Goal: Information Seeking & Learning: Check status

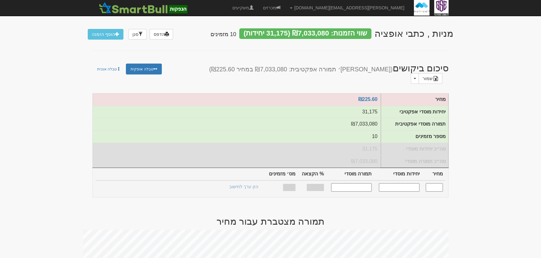
click at [350, 118] on td "₪7,033,080" at bounding box center [236, 124] width 288 height 12
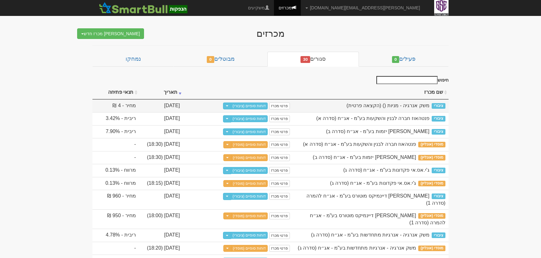
scroll to position [1, 0]
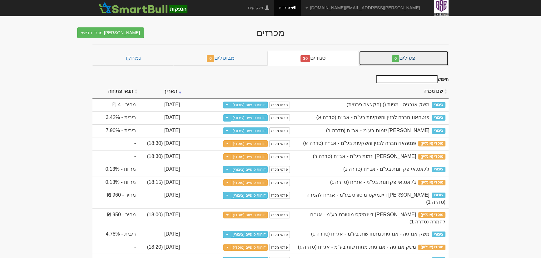
click at [424, 57] on link "פעילים 0" at bounding box center [404, 58] width 90 height 15
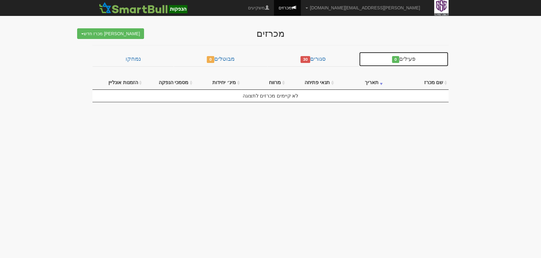
scroll to position [0, 0]
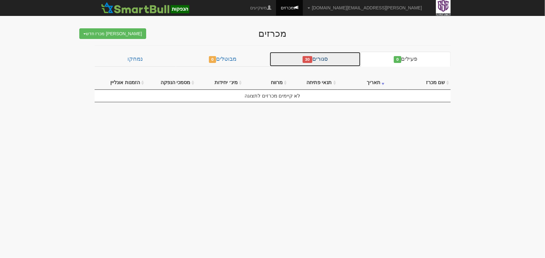
click at [331, 57] on link "סגורים 30" at bounding box center [314, 59] width 91 height 15
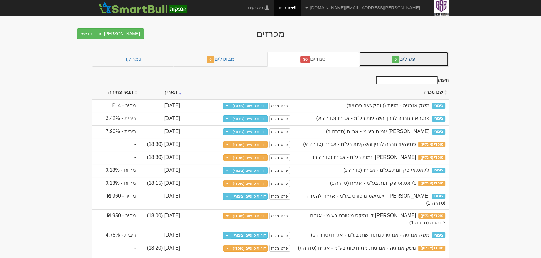
click at [414, 62] on link "פעילים 0" at bounding box center [404, 59] width 90 height 15
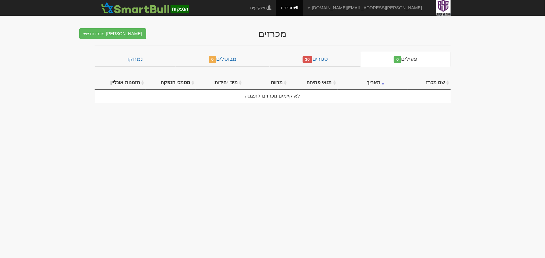
click at [297, 49] on div "מכרזים צור מכרז חדש מוסדי מוסדי מחתם אחר (ייבוא קובץ) ציבורי ללא מוסדי פעילים 0…" at bounding box center [272, 62] width 365 height 80
click at [288, 59] on link "סגורים 30" at bounding box center [314, 59] width 91 height 15
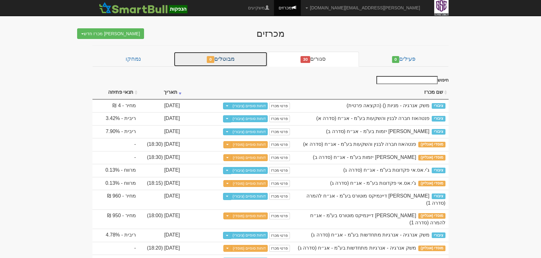
click at [219, 59] on link "מבוטלים 0" at bounding box center [221, 59] width 94 height 15
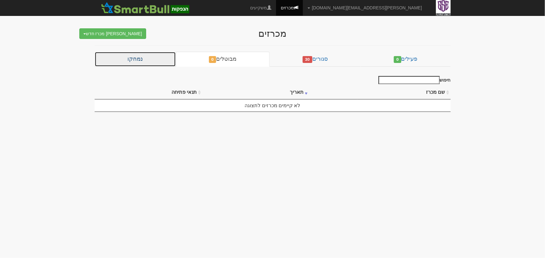
click at [147, 64] on link "נמחקו" at bounding box center [135, 59] width 81 height 15
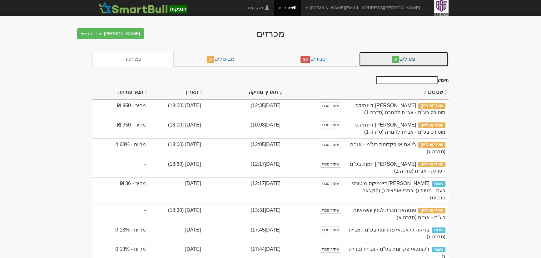
click at [396, 57] on span "0" at bounding box center [395, 59] width 7 height 7
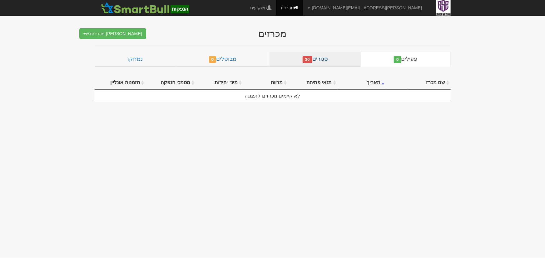
drag, startPoint x: 353, startPoint y: 74, endPoint x: 329, endPoint y: 58, distance: 28.7
click at [347, 72] on div "שם מכרז תאריך תנאי פתיחה מרווח מינ׳ יחידות מסמכי הנפקה הזמנות אונליין לא קיימים…" at bounding box center [273, 86] width 356 height 33
click at [329, 58] on link "סגורים 30" at bounding box center [314, 59] width 91 height 15
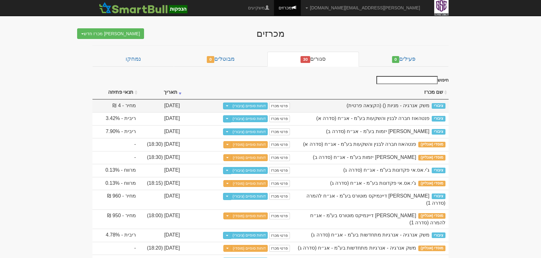
click at [415, 107] on span "משק אנרגיה - מניות () (הקצאה פרטית)" at bounding box center [387, 105] width 83 height 5
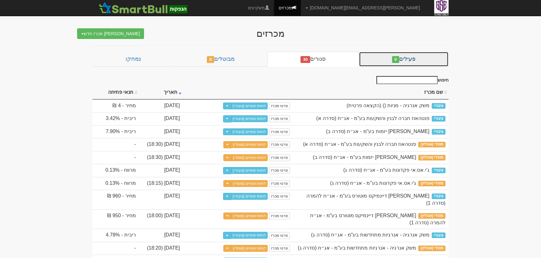
click at [409, 57] on link "פעילים 0" at bounding box center [404, 59] width 90 height 15
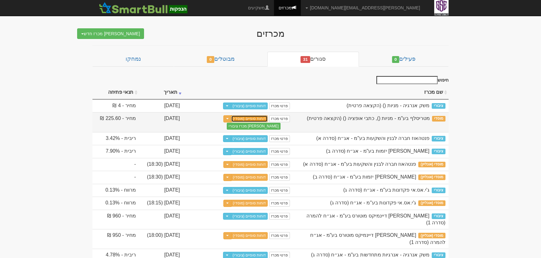
click at [252, 118] on link "דוחות סופיים (מוסדי)" at bounding box center [249, 119] width 37 height 7
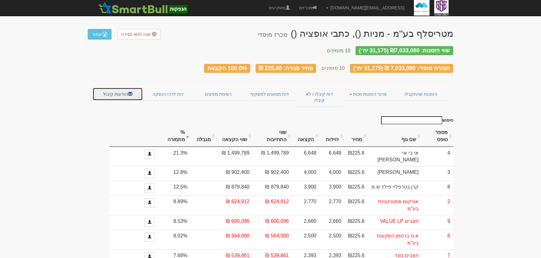
click at [113, 88] on link "הודעות קיבול" at bounding box center [117, 94] width 50 height 13
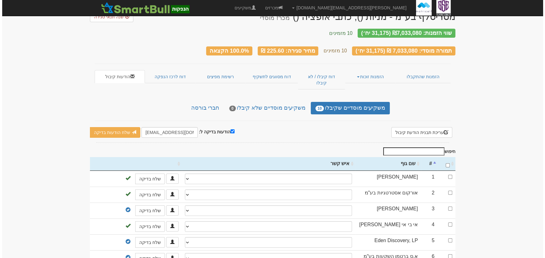
scroll to position [57, 0]
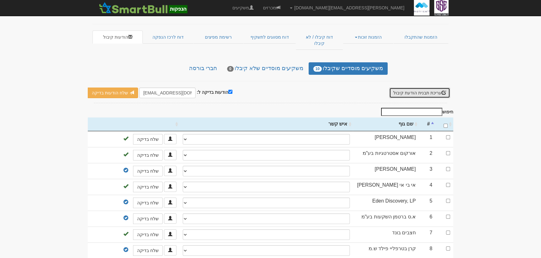
click at [423, 88] on button "עריכת תבנית הודעת קיבול" at bounding box center [419, 93] width 61 height 11
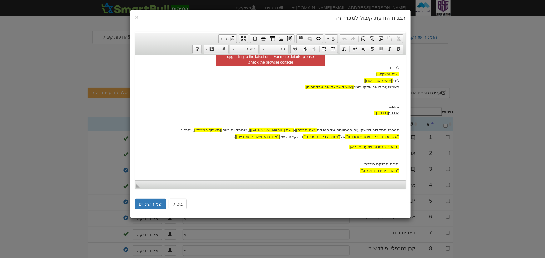
scroll to position [28, 0]
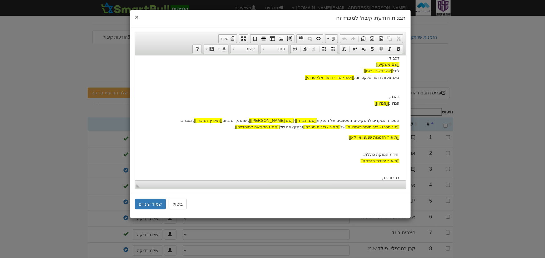
click at [135, 17] on span "×" at bounding box center [137, 16] width 4 height 7
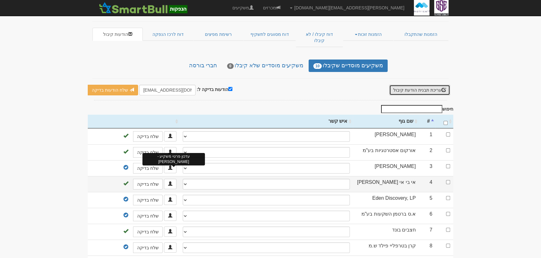
scroll to position [76, 0]
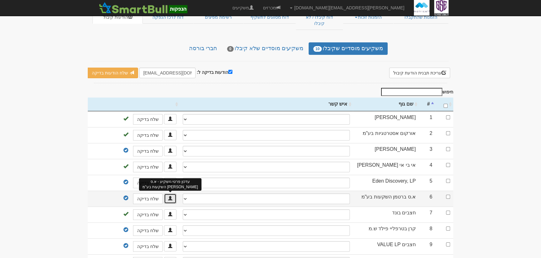
click at [172, 194] on link at bounding box center [170, 199] width 12 height 10
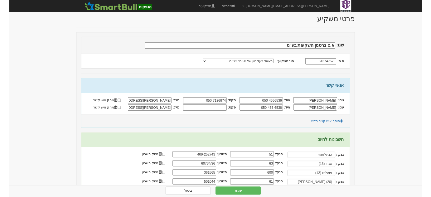
scroll to position [57, 0]
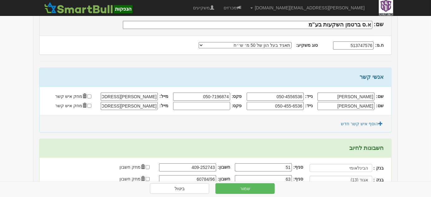
click at [146, 96] on input "[PERSON_NAME][EMAIL_ADDRESS][DOMAIN_NAME]" at bounding box center [129, 97] width 57 height 8
click at [146, 96] on input "eitansalmon@bezeqint.net" at bounding box center [129, 97] width 57 height 8
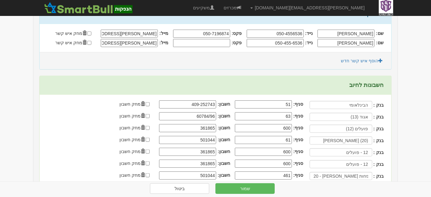
scroll to position [0, 0]
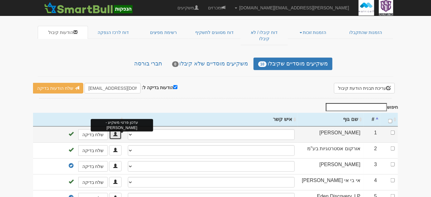
click at [118, 130] on link at bounding box center [115, 135] width 12 height 10
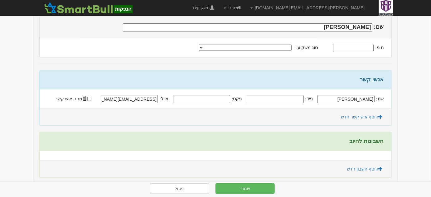
scroll to position [57, 0]
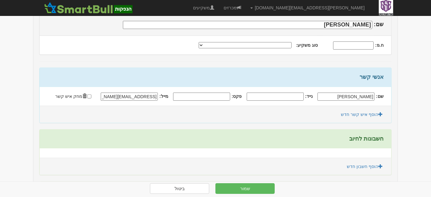
click at [157, 96] on input "[EMAIL_ADDRESS][DOMAIN_NAME]" at bounding box center [129, 97] width 57 height 8
